Goal: Information Seeking & Learning: Check status

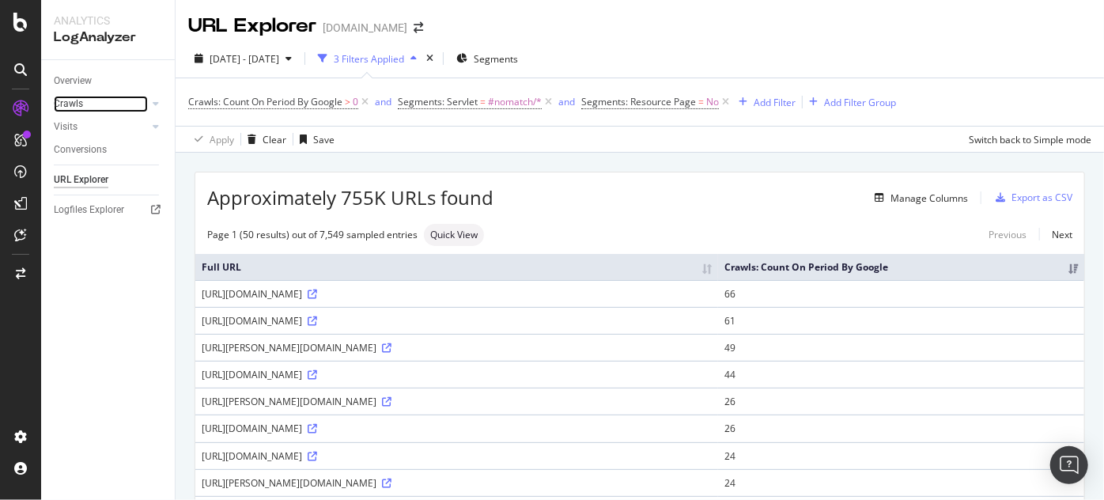
click at [89, 104] on link "Crawls" at bounding box center [101, 104] width 94 height 17
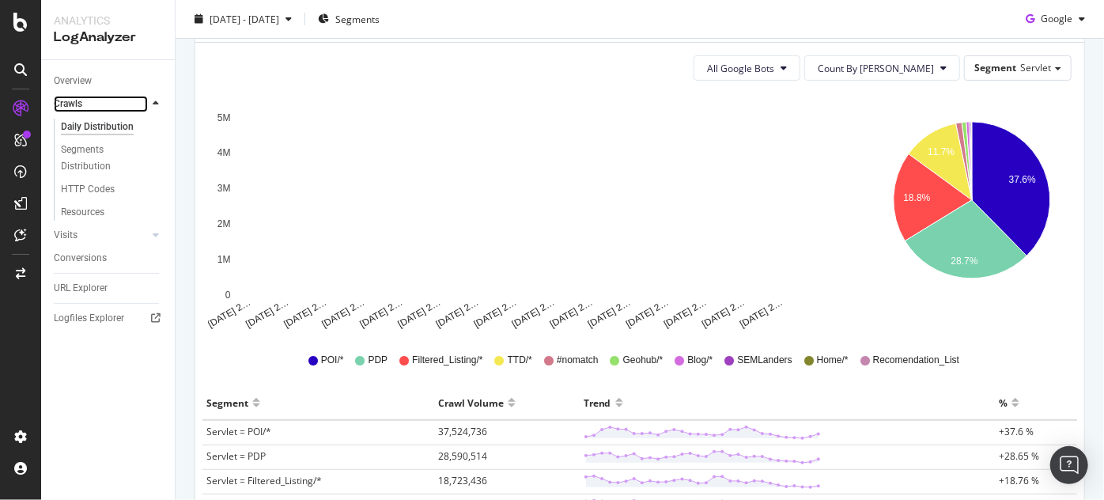
scroll to position [384, 0]
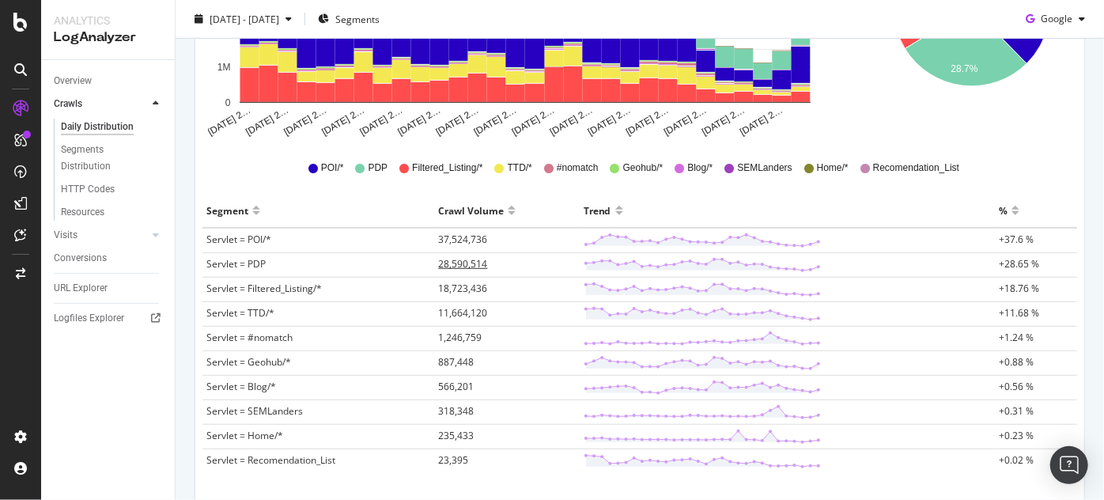
click at [471, 262] on span "28,590,514" at bounding box center [462, 263] width 49 height 13
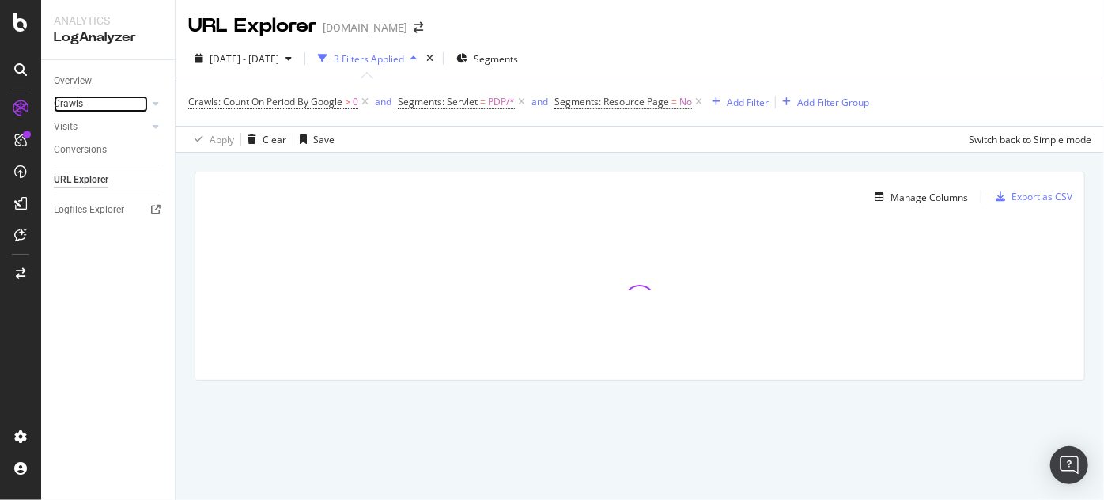
drag, startPoint x: 132, startPoint y: 107, endPoint x: 147, endPoint y: 105, distance: 15.1
click at [133, 106] on div at bounding box center [140, 104] width 16 height 16
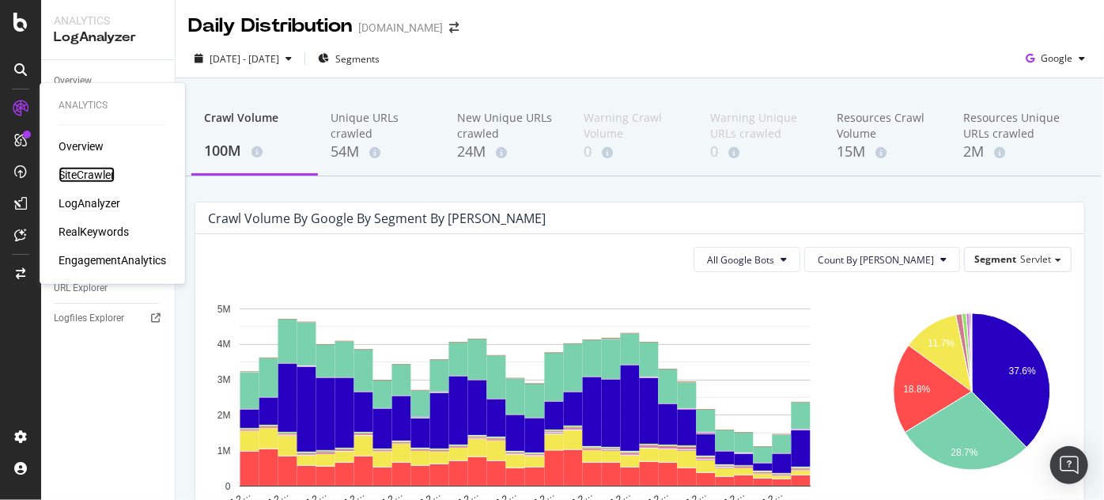
click at [76, 168] on div "SiteCrawler" at bounding box center [87, 175] width 56 height 16
